Goal: Navigation & Orientation: Find specific page/section

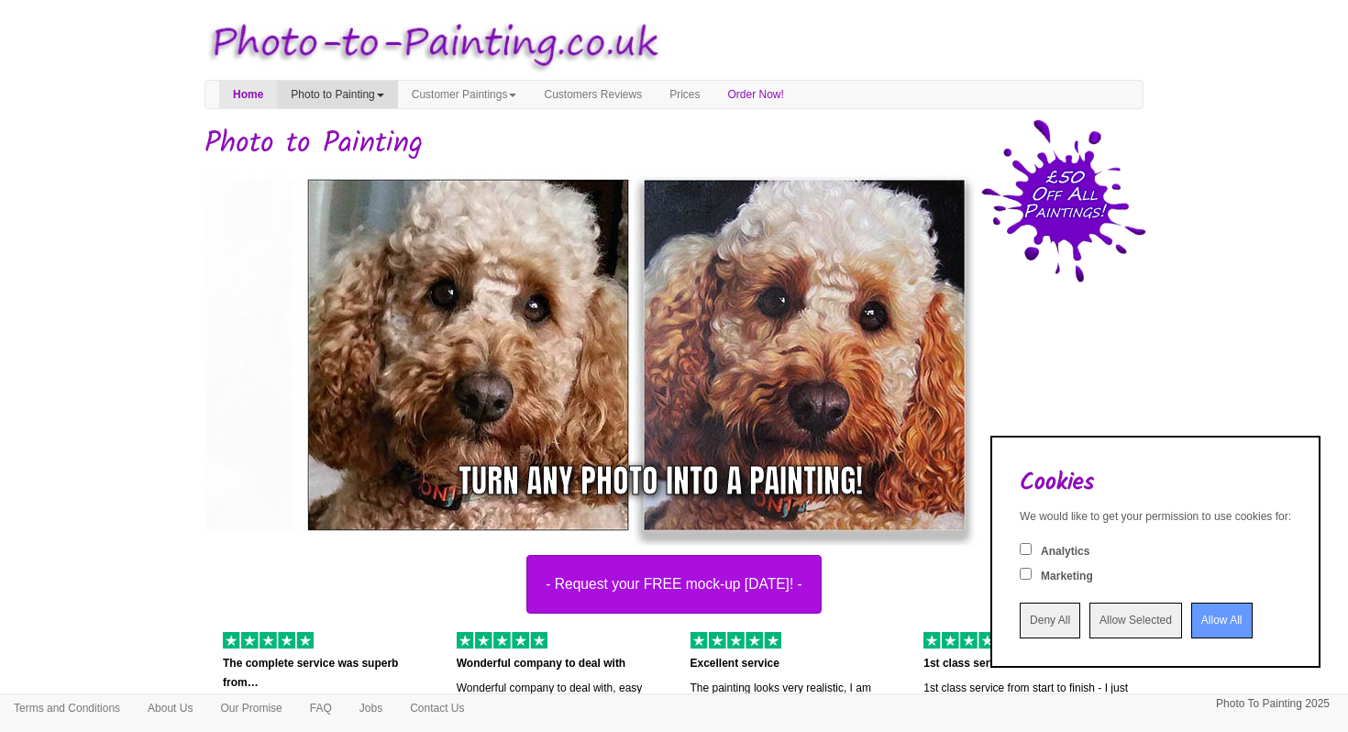
click at [384, 96] on span at bounding box center [380, 96] width 7 height 4
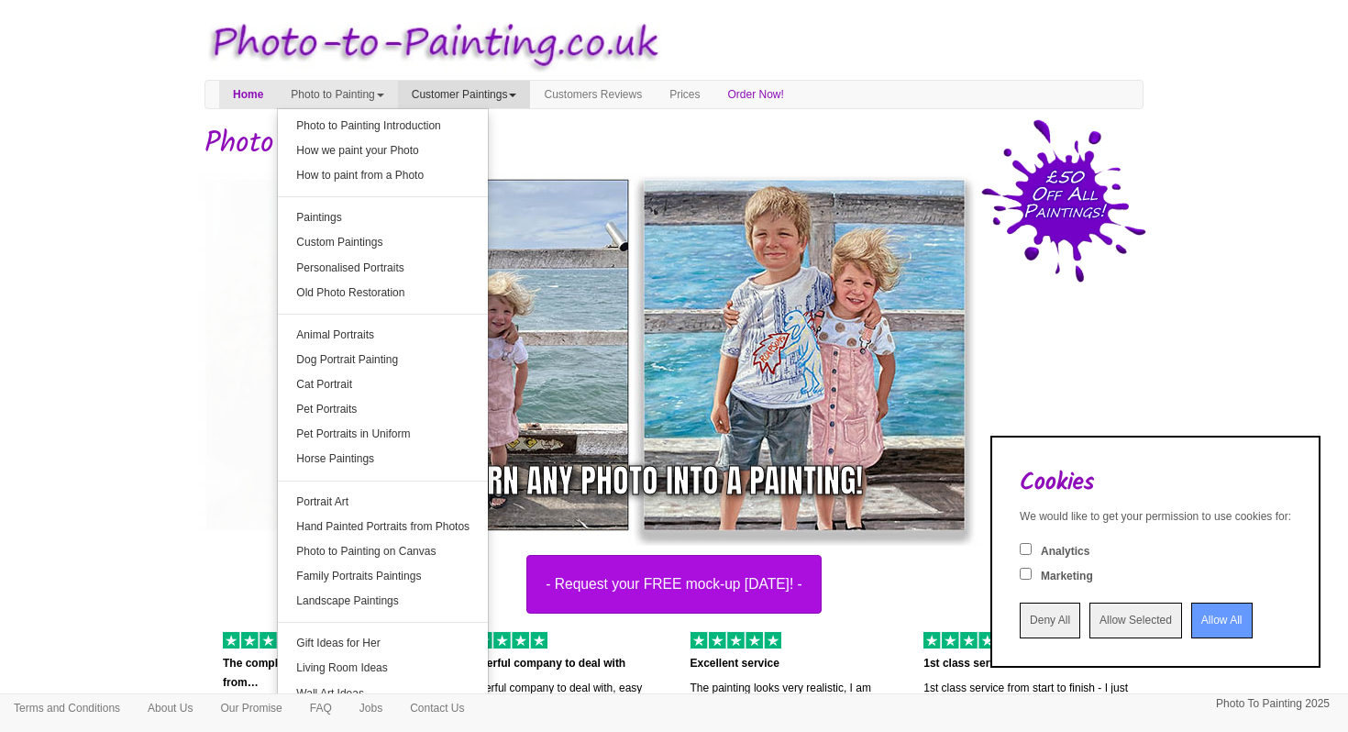
click at [489, 95] on link "Customer Paintings" at bounding box center [464, 95] width 133 height 28
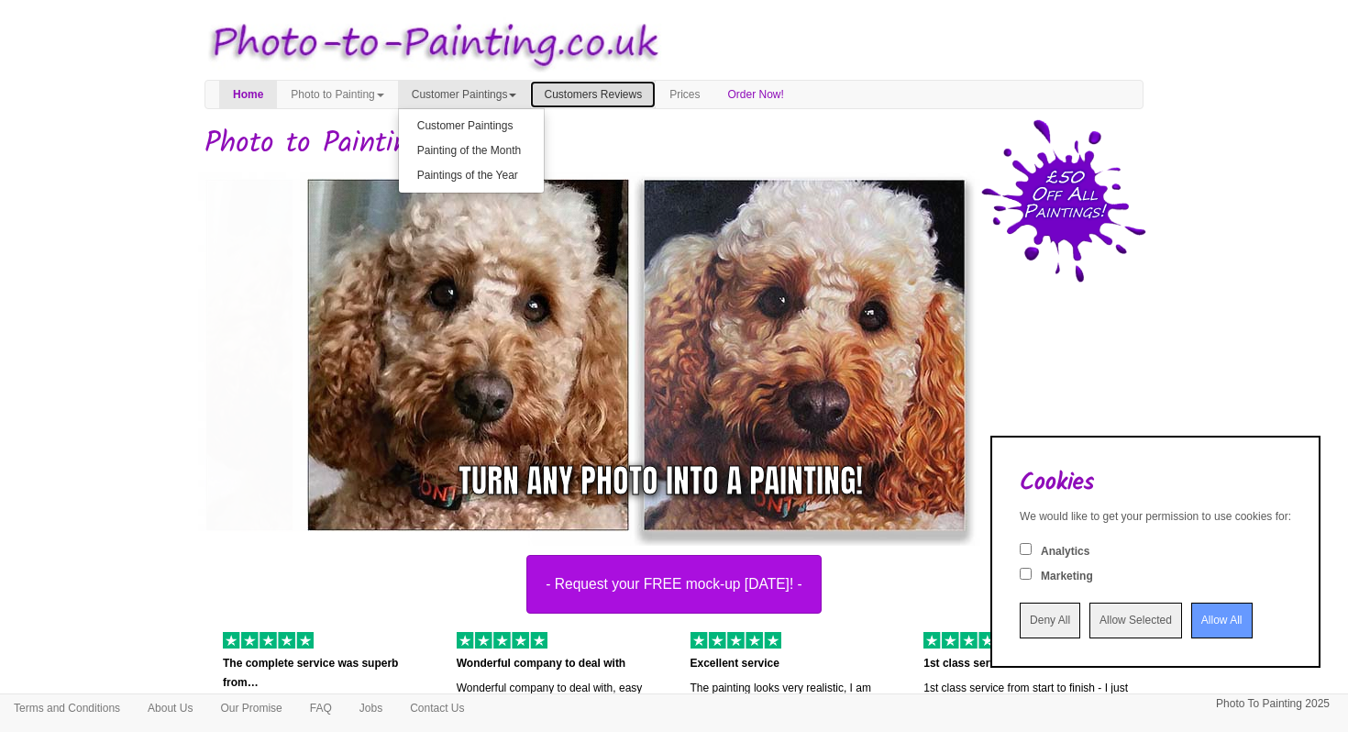
click at [631, 92] on link "Customers Reviews" at bounding box center [593, 95] width 126 height 28
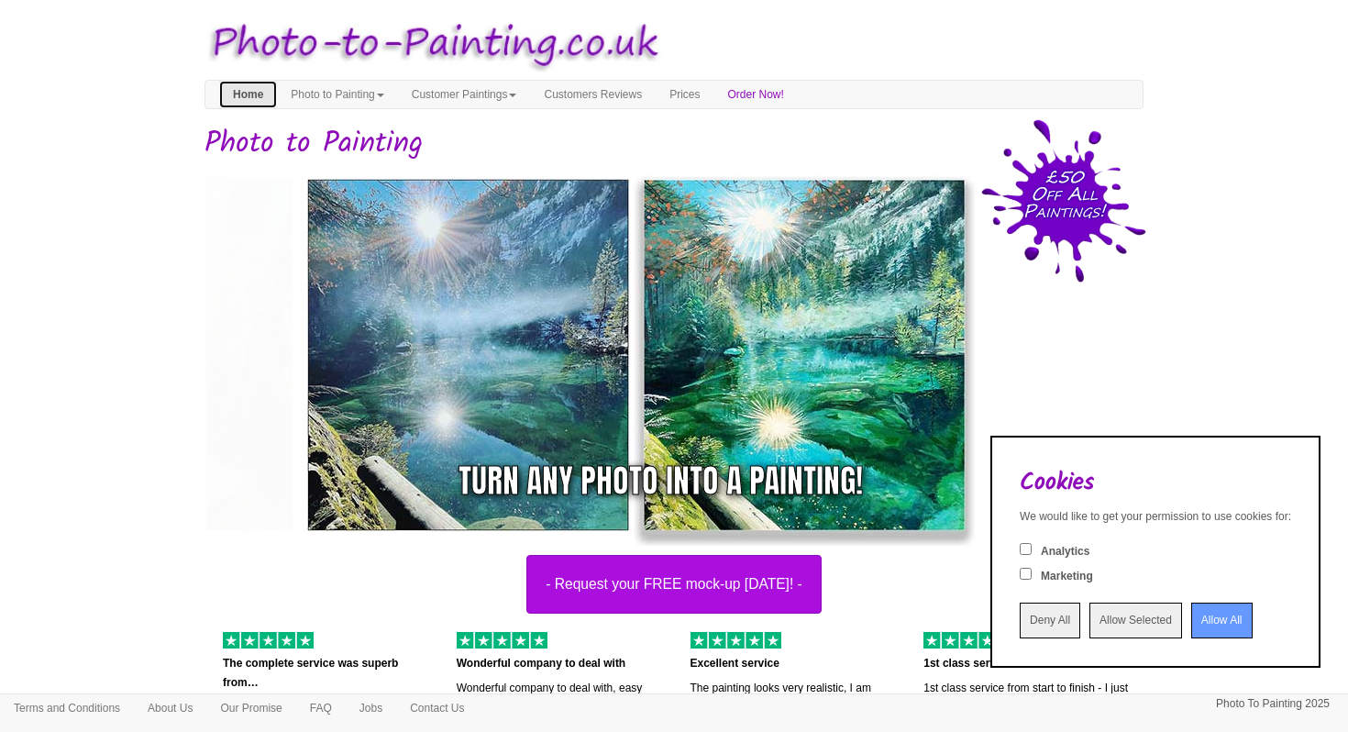
click at [246, 92] on link "Home" at bounding box center [248, 95] width 58 height 28
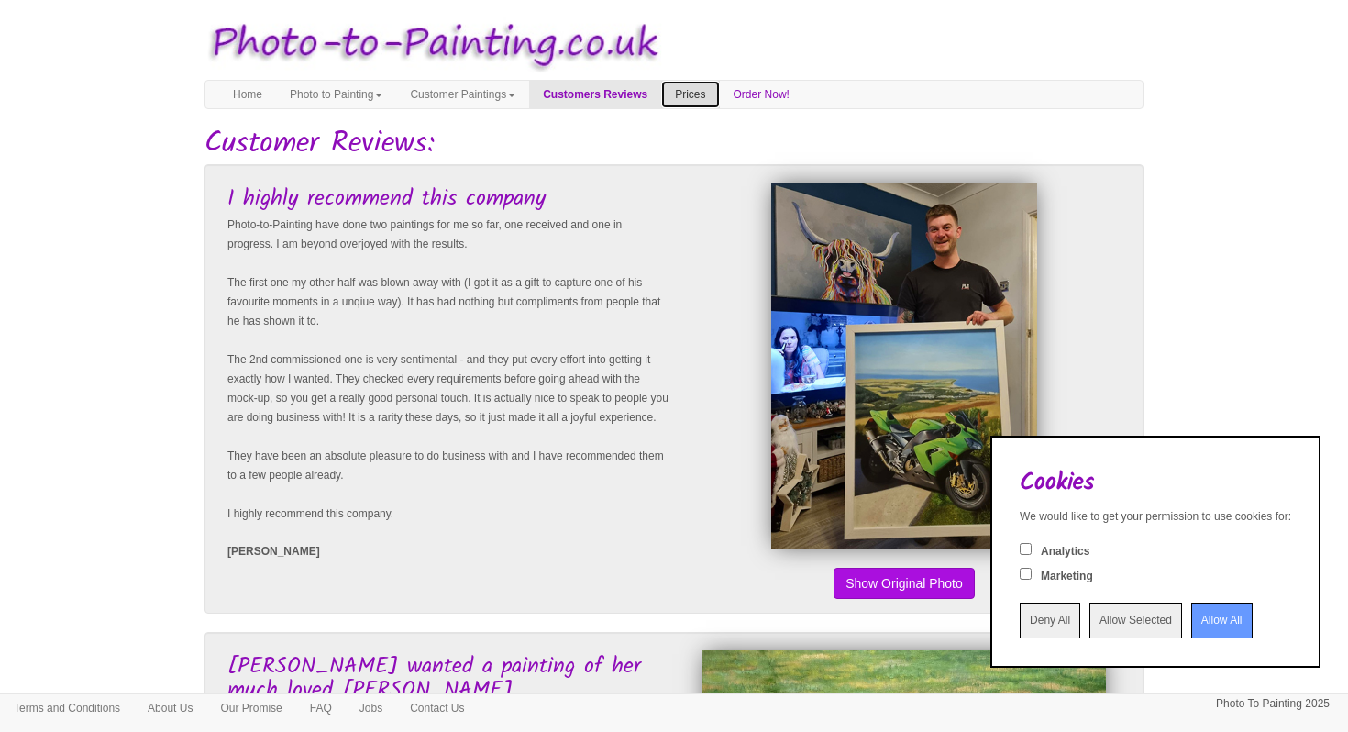
click at [719, 96] on link "Prices" at bounding box center [690, 95] width 58 height 28
